Goal: Information Seeking & Learning: Learn about a topic

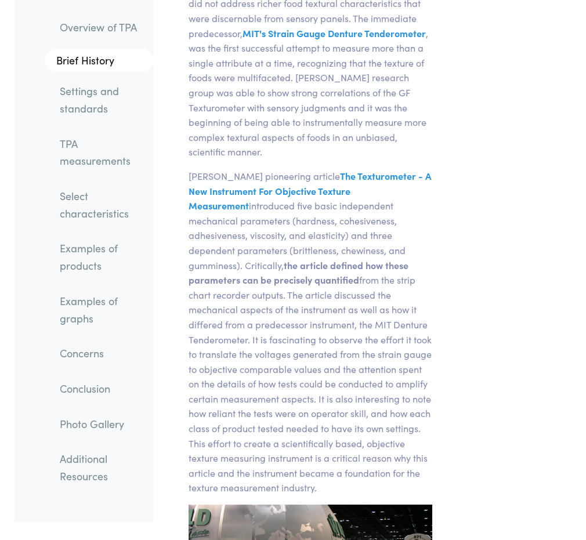
scroll to position [1455, 0]
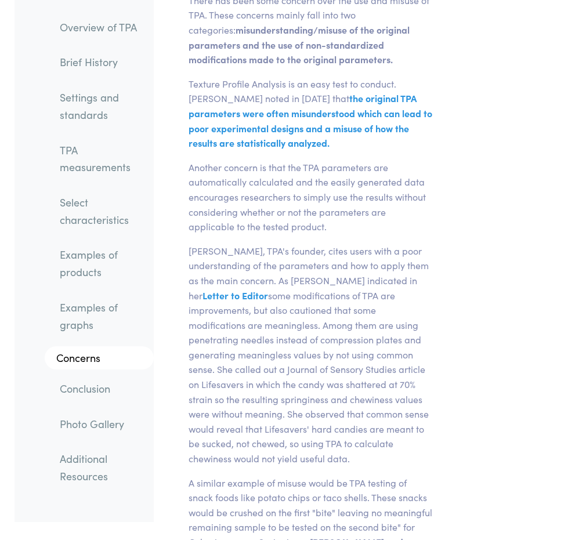
scroll to position [20408, 0]
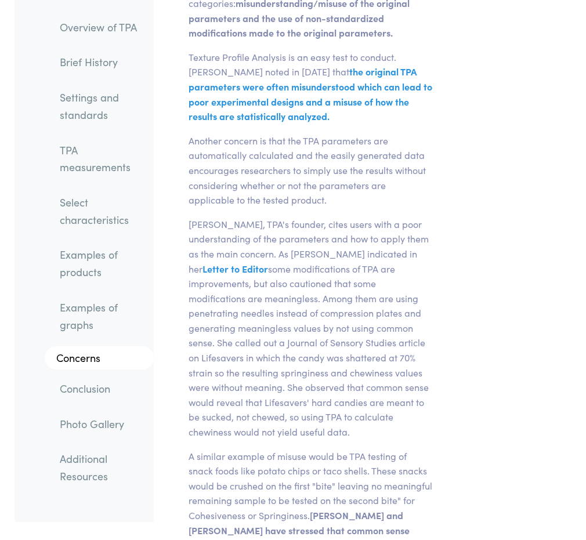
drag, startPoint x: 283, startPoint y: 137, endPoint x: 441, endPoint y: 133, distance: 159.0
drag, startPoint x: 441, startPoint y: 133, endPoint x: 428, endPoint y: 168, distance: 37.3
click at [429, 217] on p "[PERSON_NAME], TPA's founder, cites users with a poor understanding of the para…" at bounding box center [311, 328] width 244 height 223
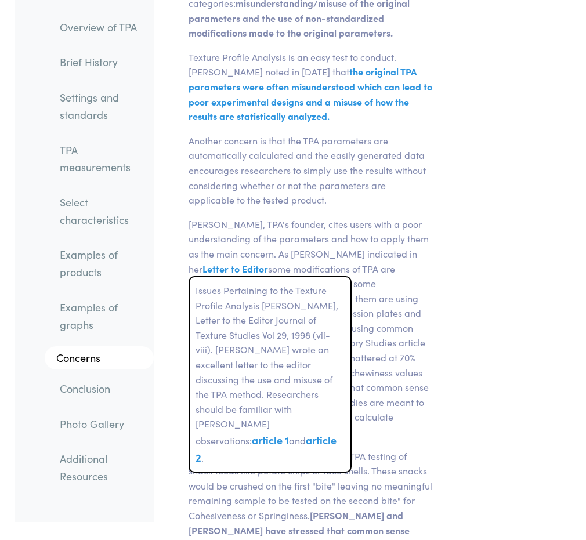
click at [233, 262] on span "Letter to Editor" at bounding box center [235, 268] width 66 height 13
click at [289, 433] on link "article 1" at bounding box center [270, 440] width 37 height 15
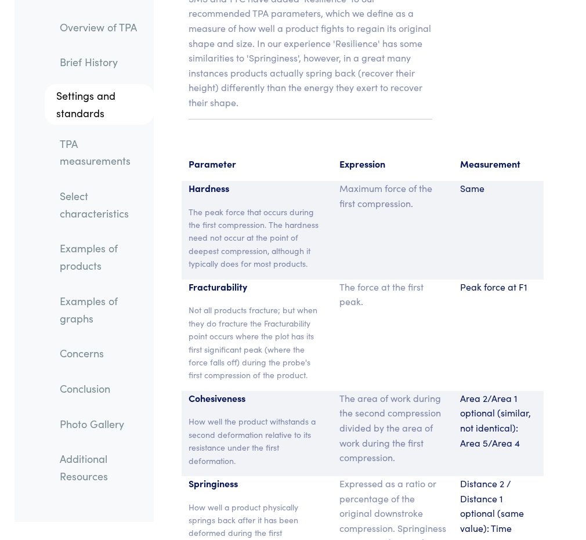
scroll to position [0, 0]
